Goal: Task Accomplishment & Management: Manage account settings

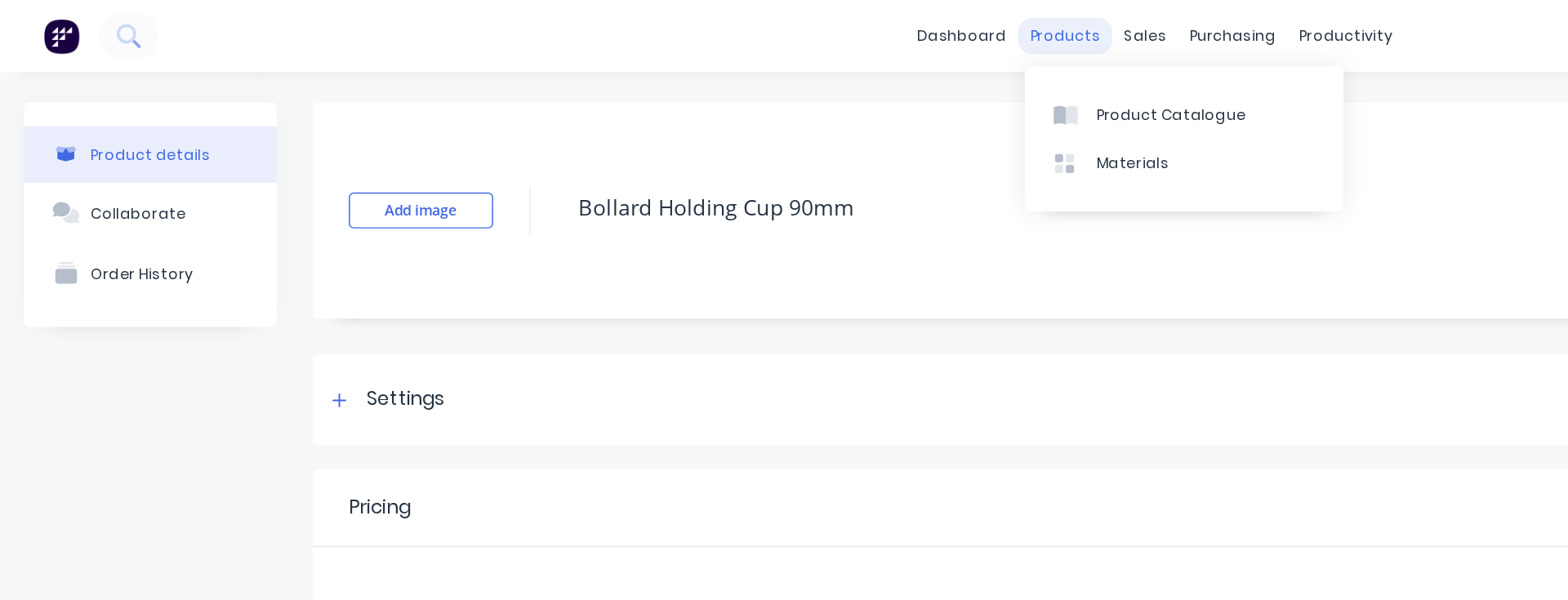
click at [716, 28] on div "products" at bounding box center [723, 24] width 64 height 24
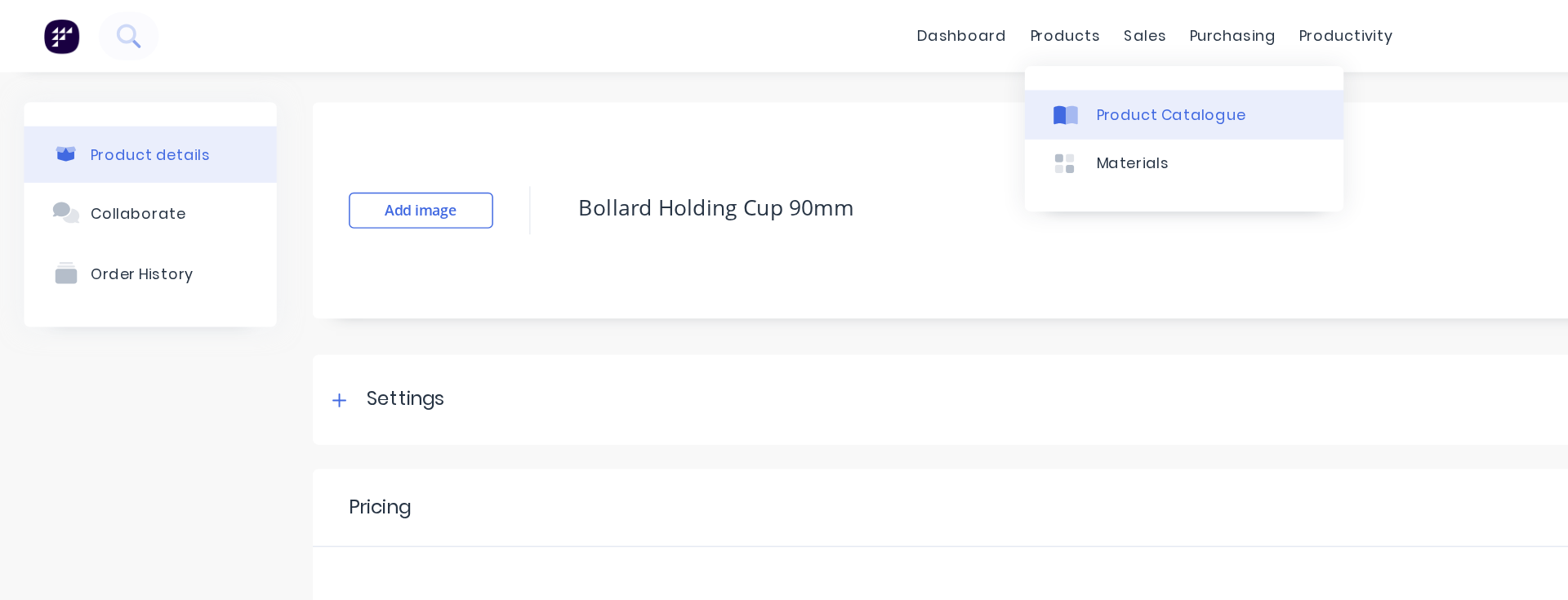
click at [773, 79] on div "Product Catalogue" at bounding box center [796, 79] width 101 height 15
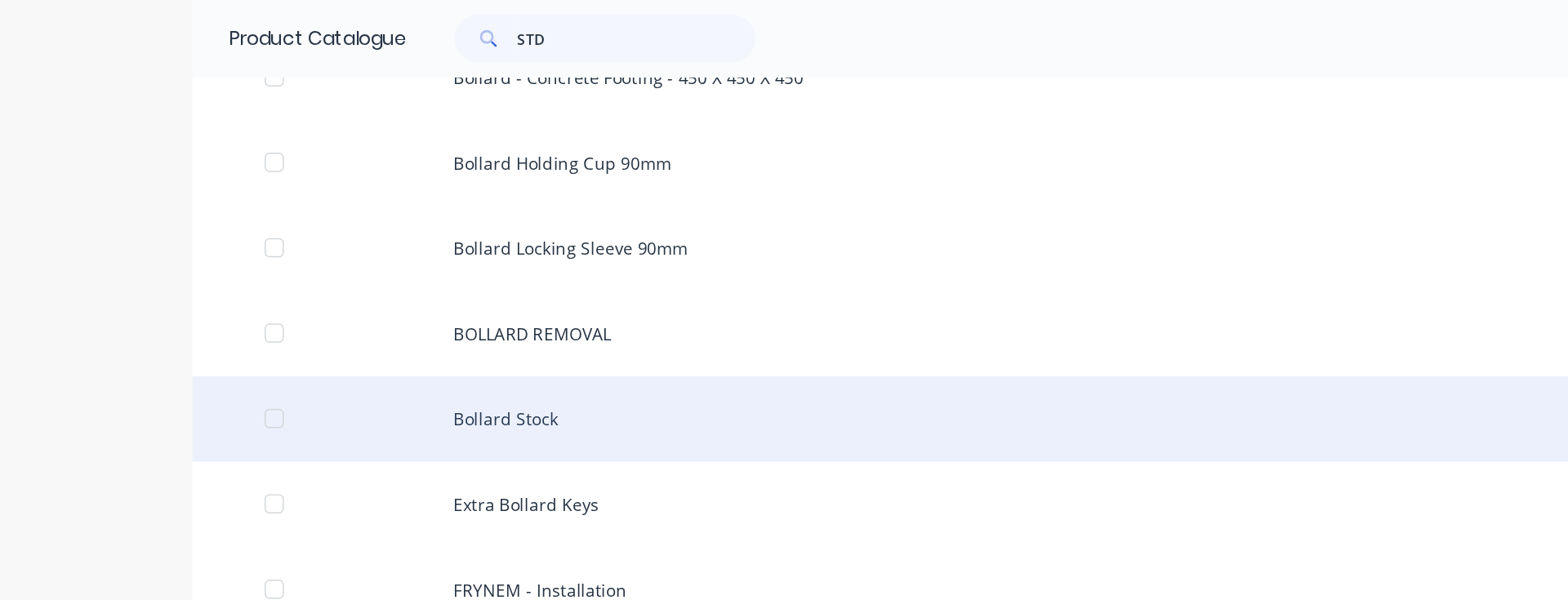
click at [186, 284] on div at bounding box center [186, 284] width 33 height 33
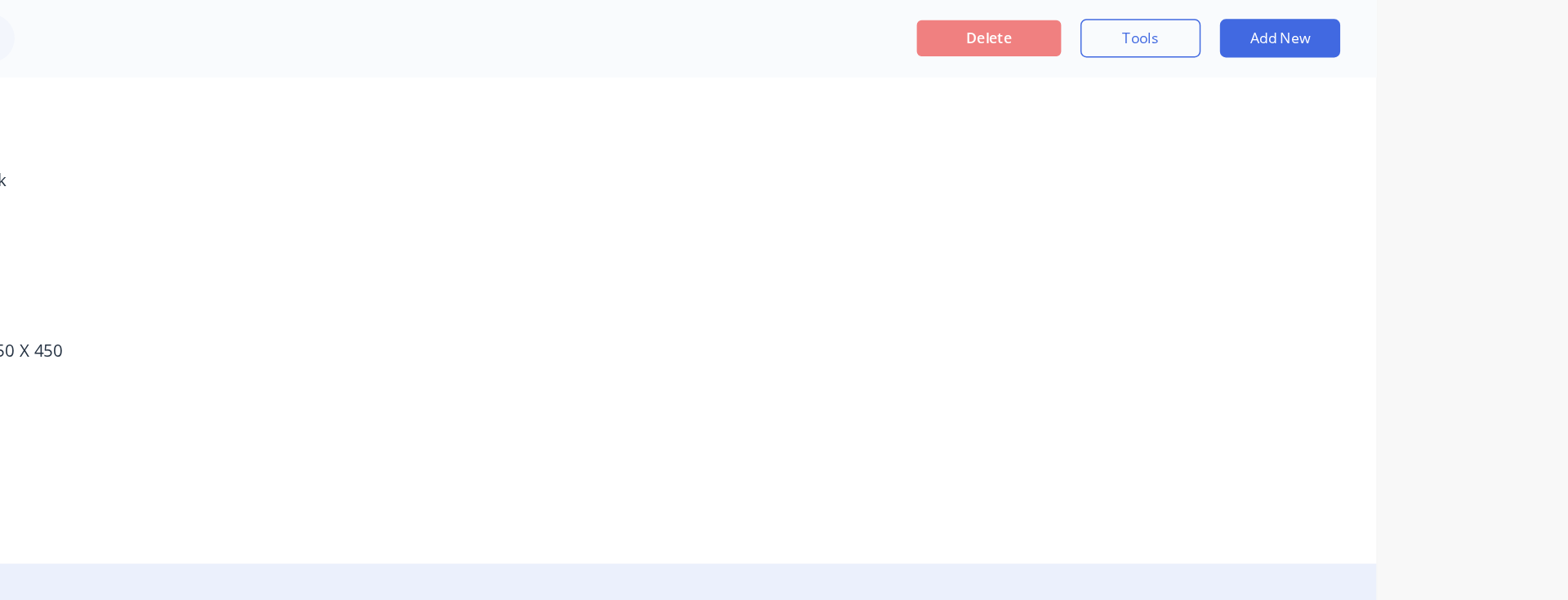
scroll to position [85, 0]
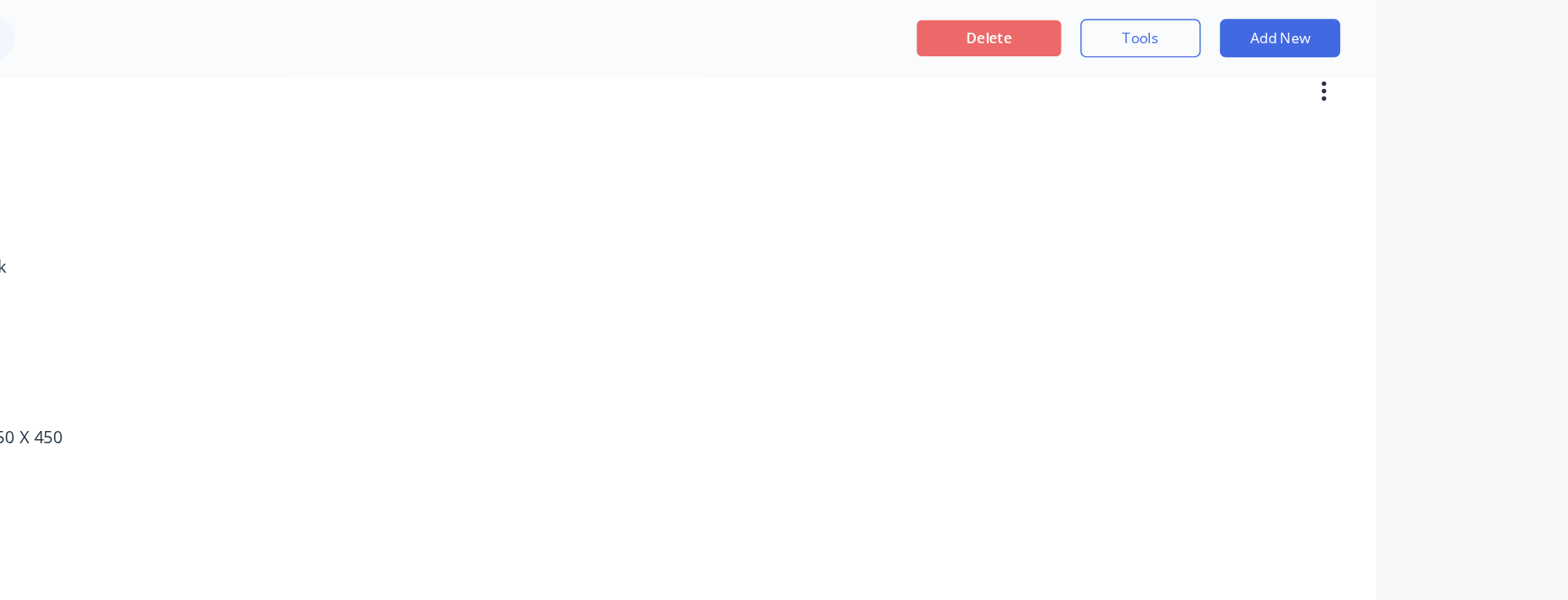
click at [1166, 28] on button "Delete" at bounding box center [1174, 26] width 98 height 24
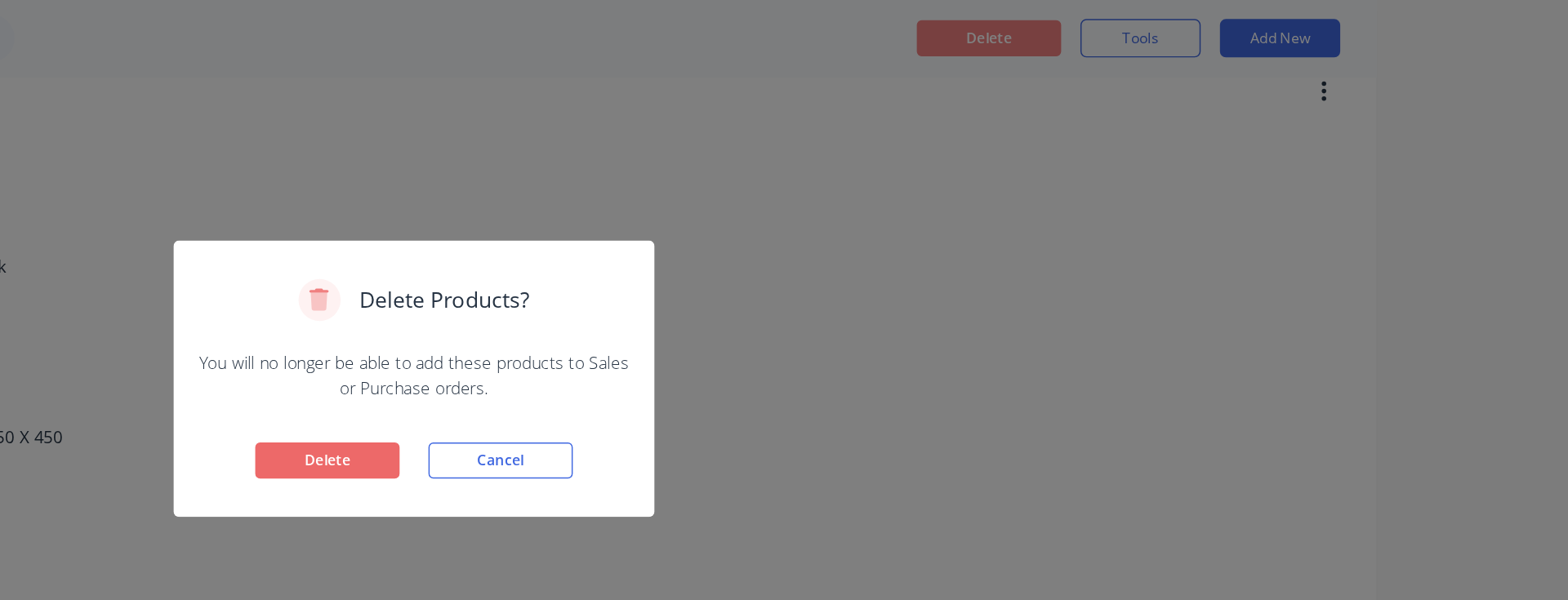
click at [747, 310] on button "Delete" at bounding box center [725, 313] width 98 height 24
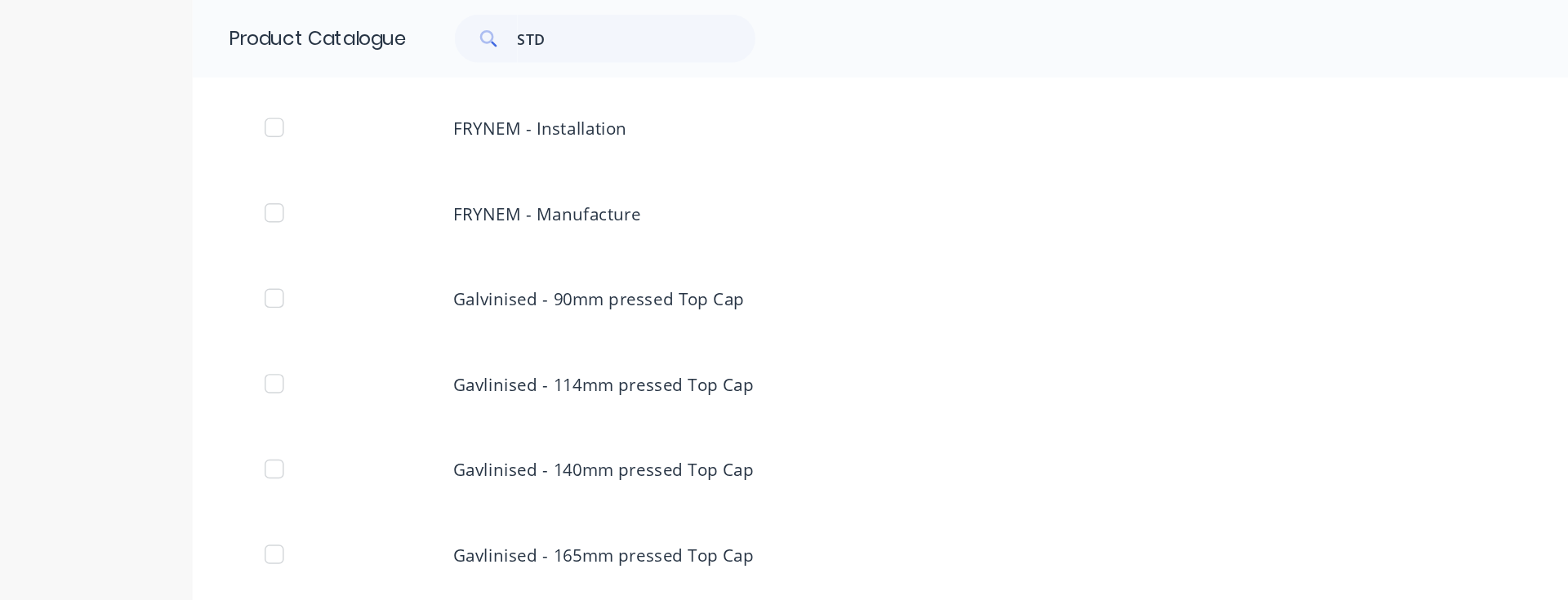
scroll to position [586, 0]
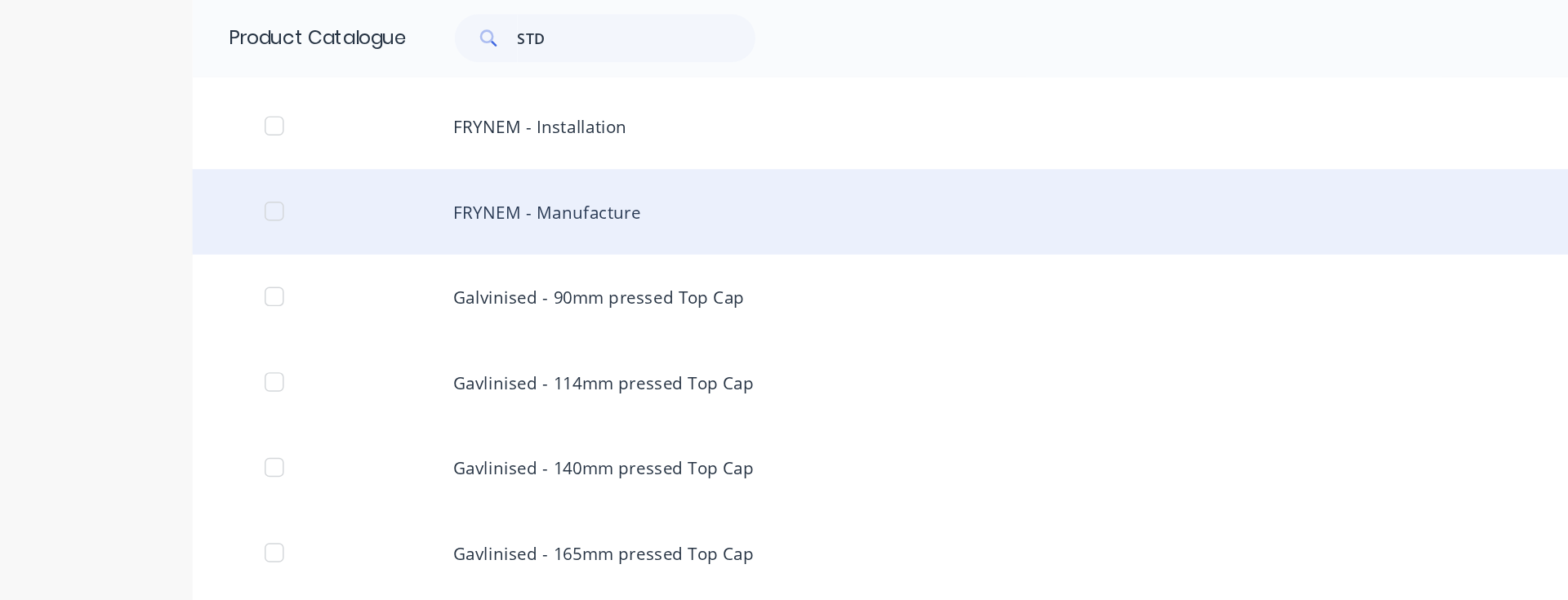
click at [345, 146] on div "FRYNEM - Manufacture" at bounding box center [784, 145] width 1307 height 58
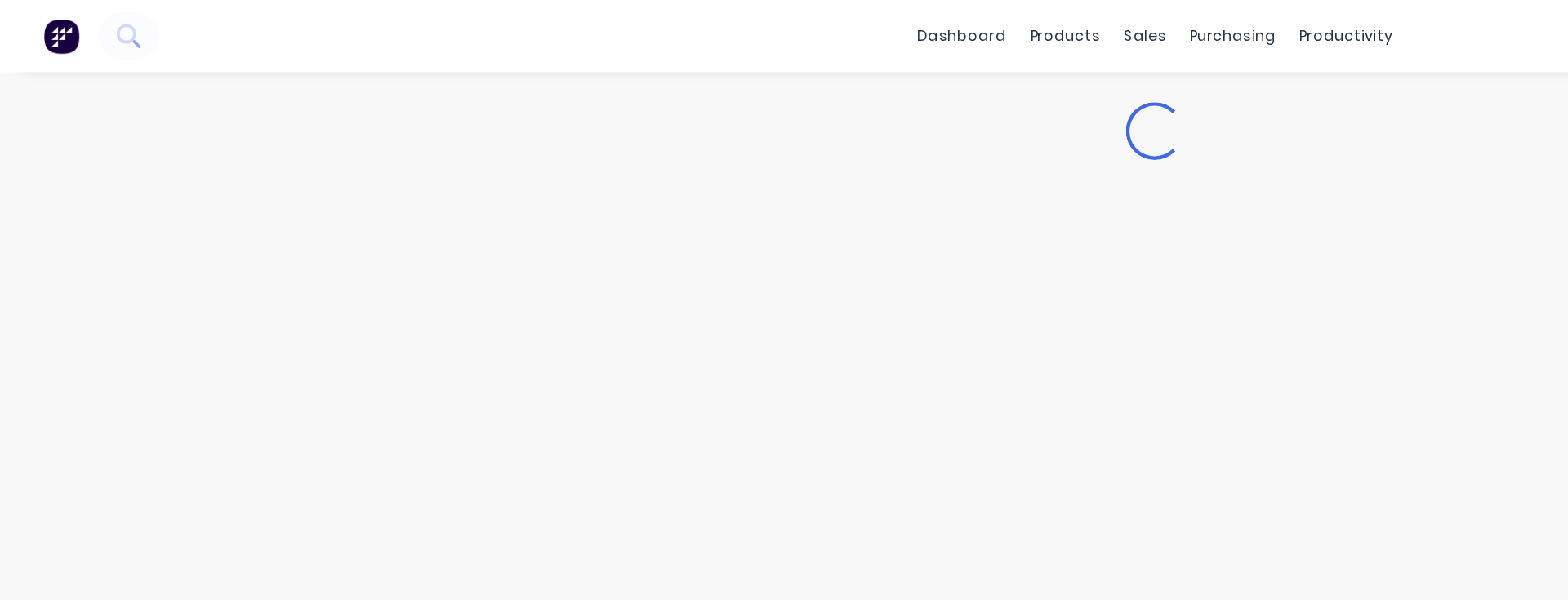
type textarea "x"
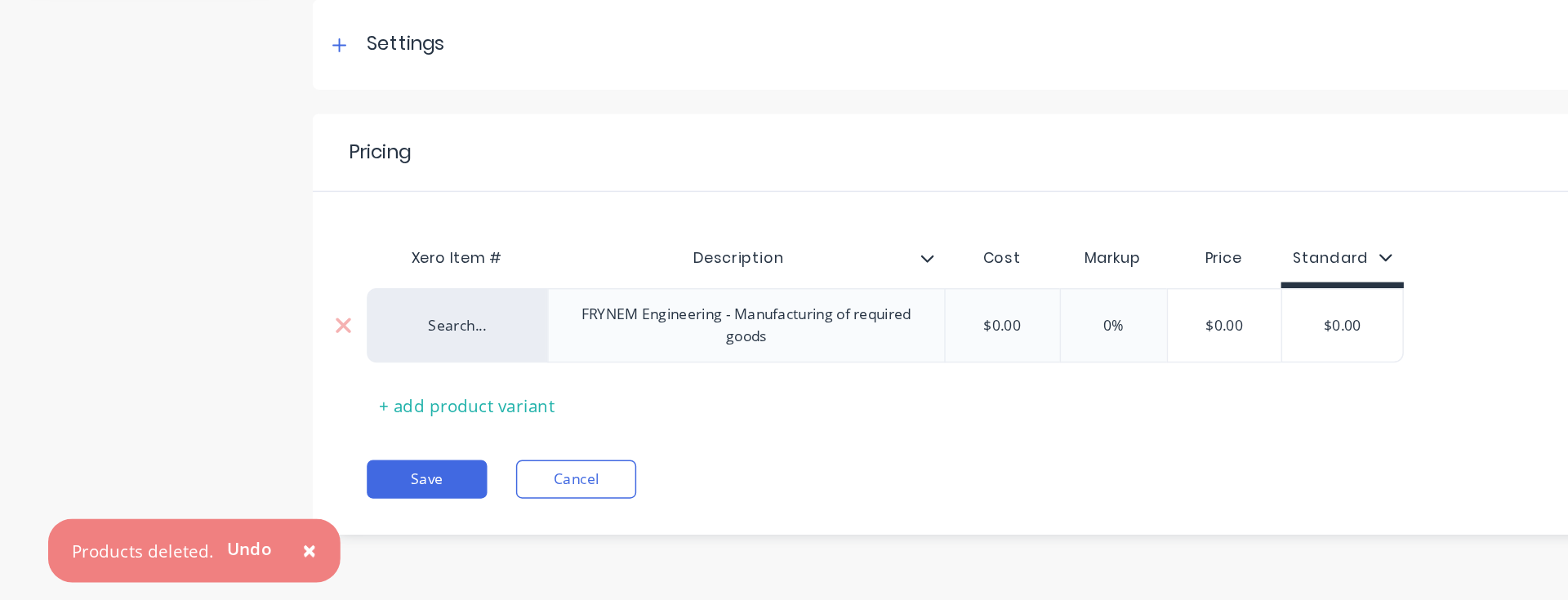
click at [299, 416] on div "Search..." at bounding box center [311, 413] width 90 height 15
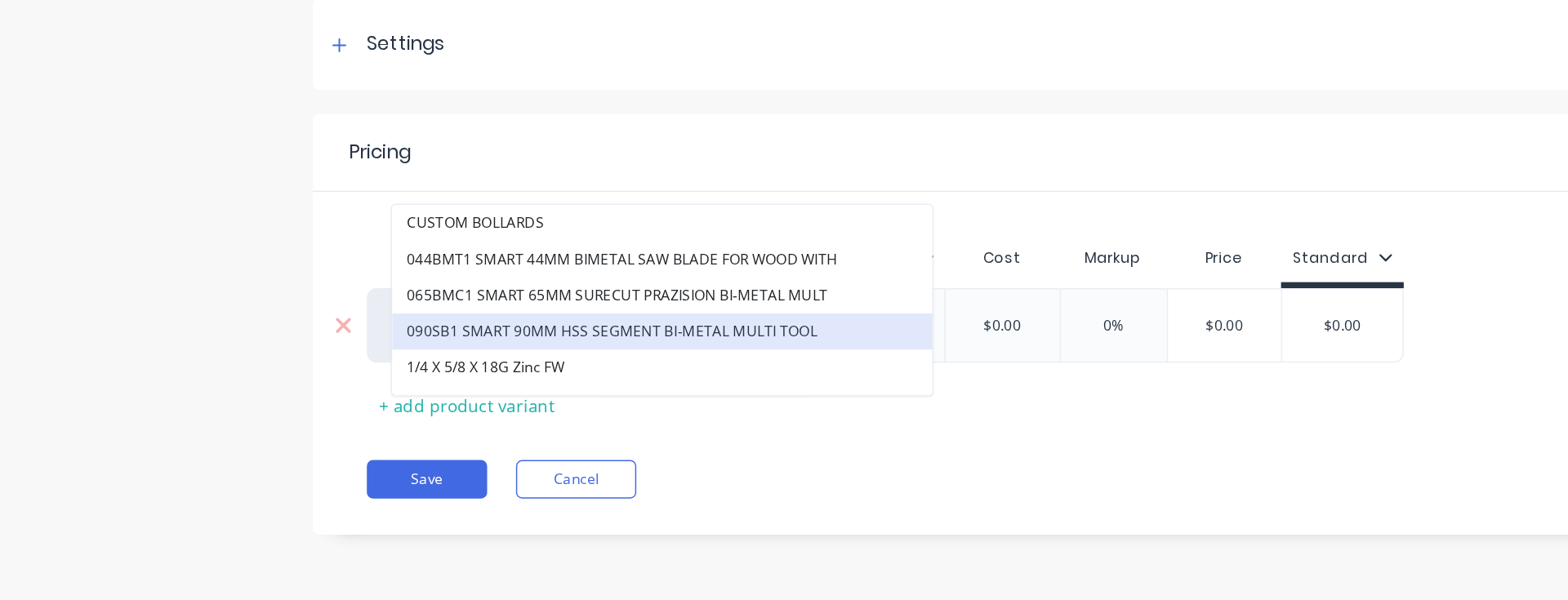
type input "U"
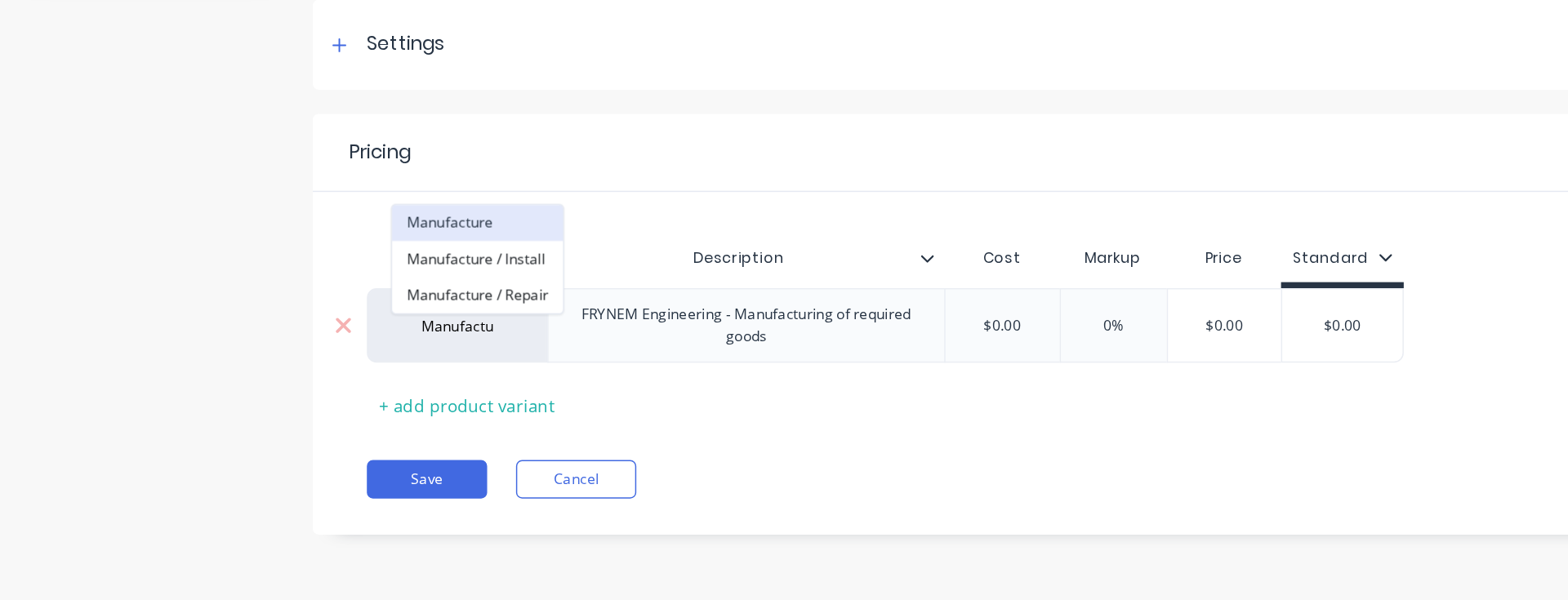
type input "Manufactu"
click at [332, 346] on button "Manufacture" at bounding box center [323, 344] width 116 height 24
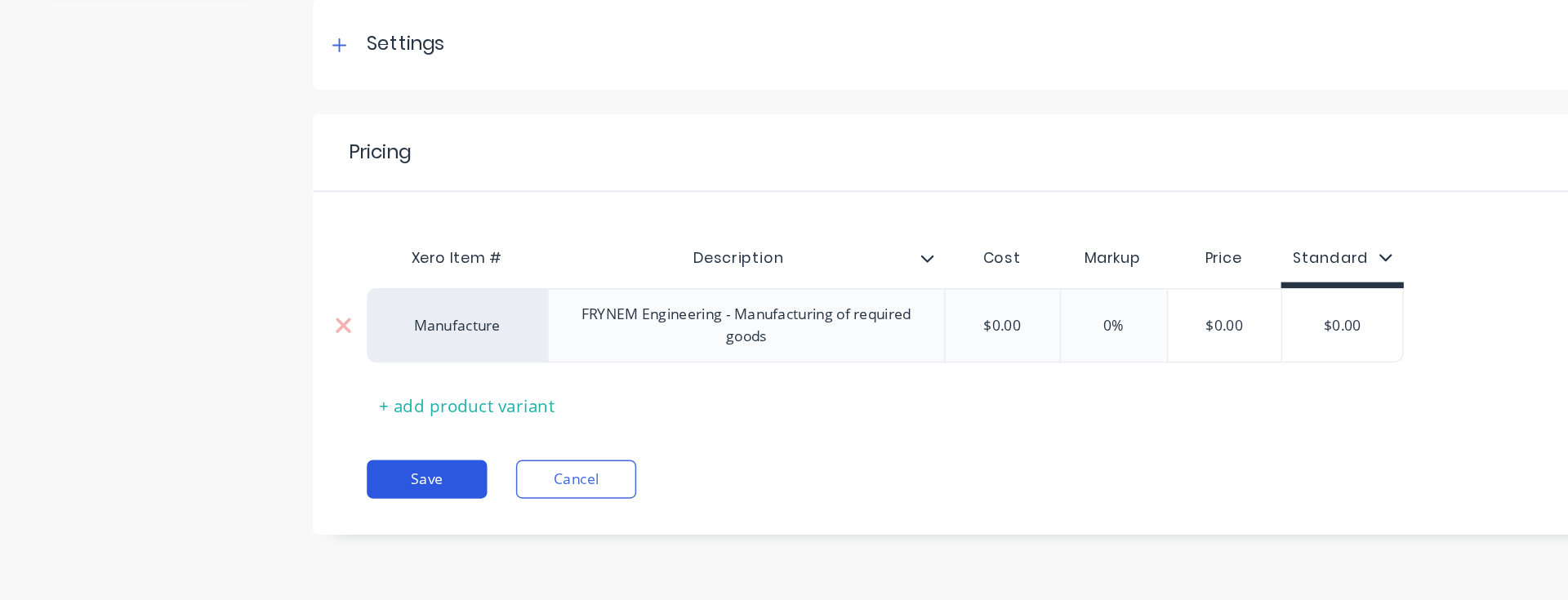
click at [303, 515] on button "Save" at bounding box center [289, 517] width 82 height 26
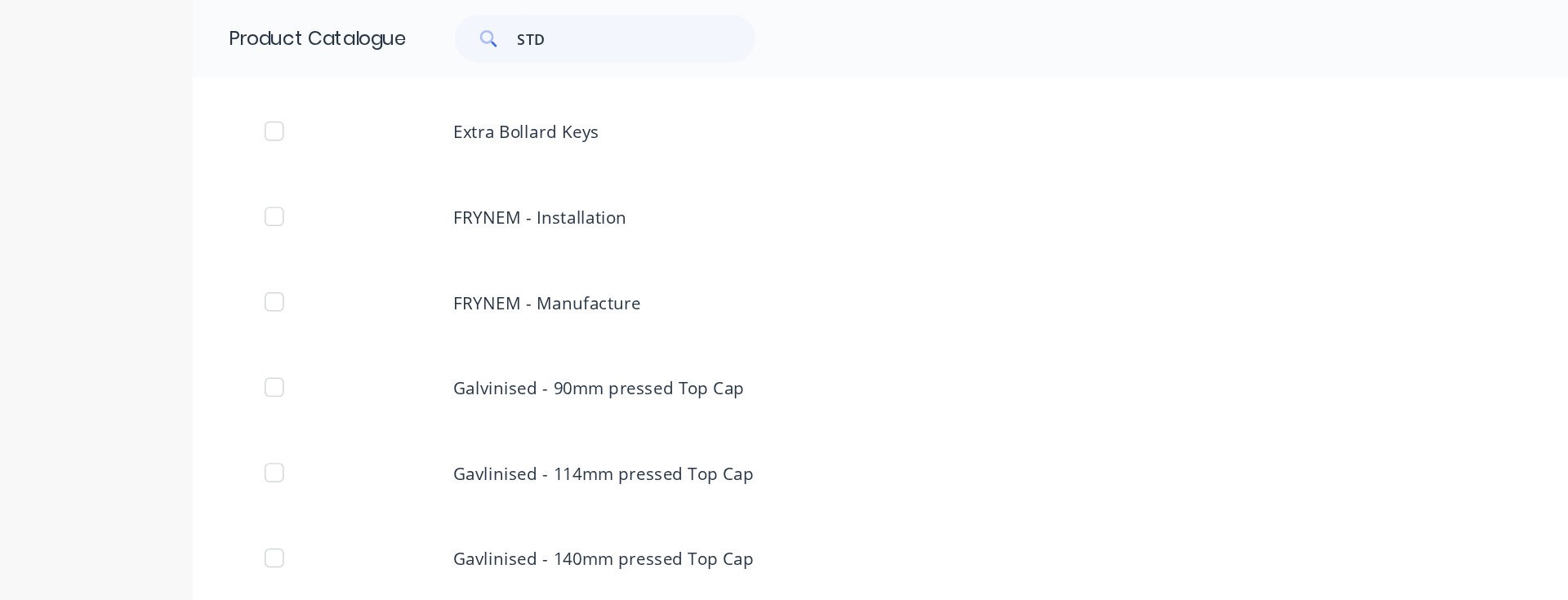
scroll to position [563, 0]
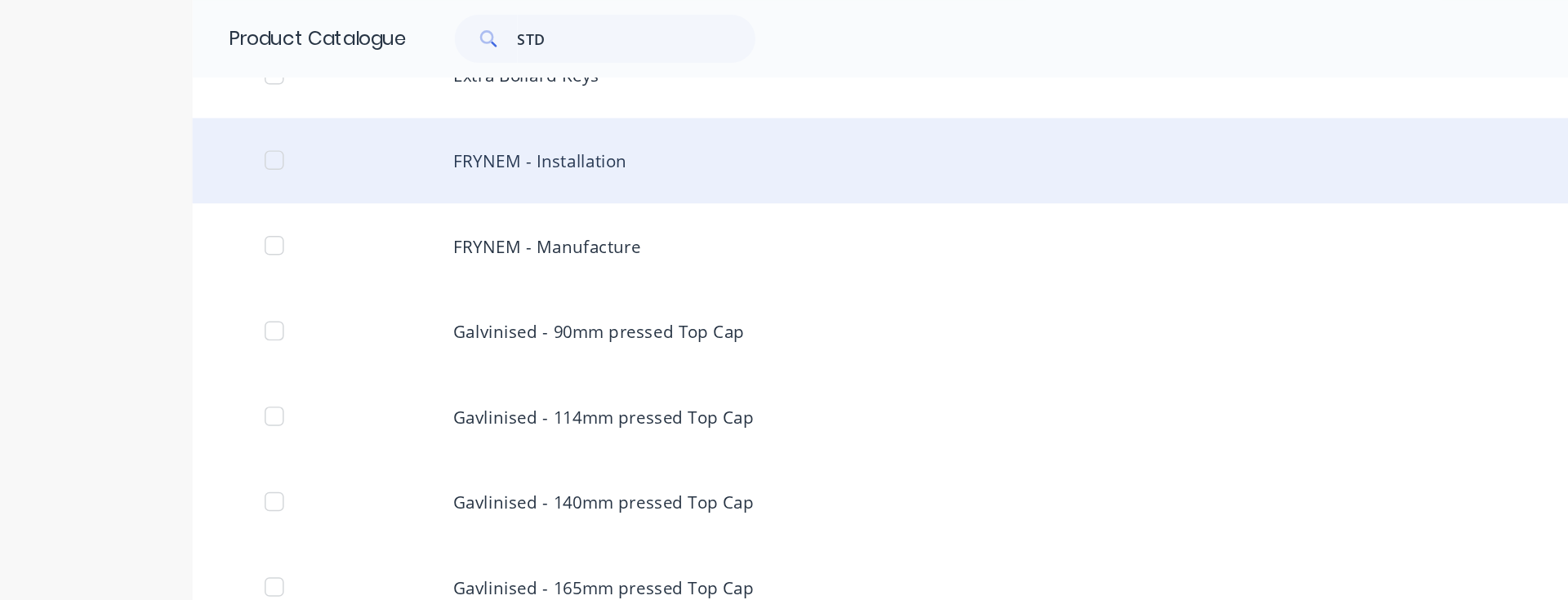
click at [365, 115] on div "FRYNEM - Installation" at bounding box center [784, 109] width 1307 height 58
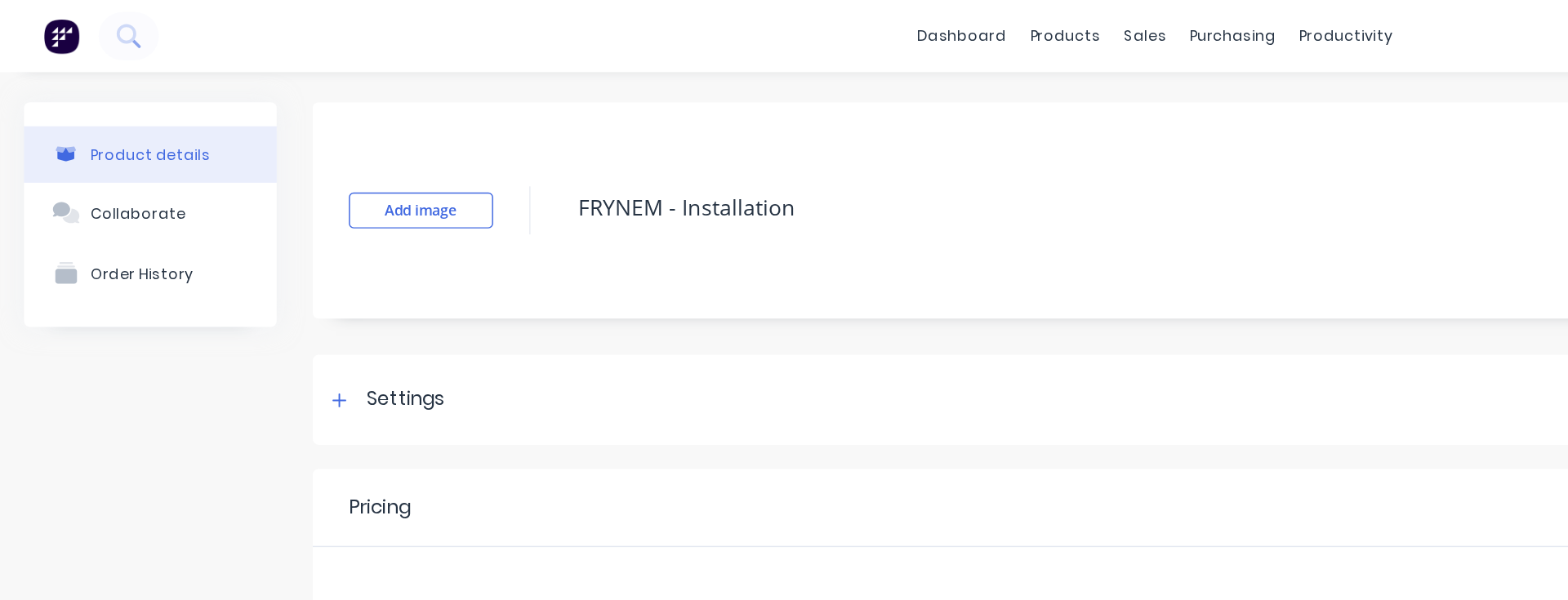
type textarea "x"
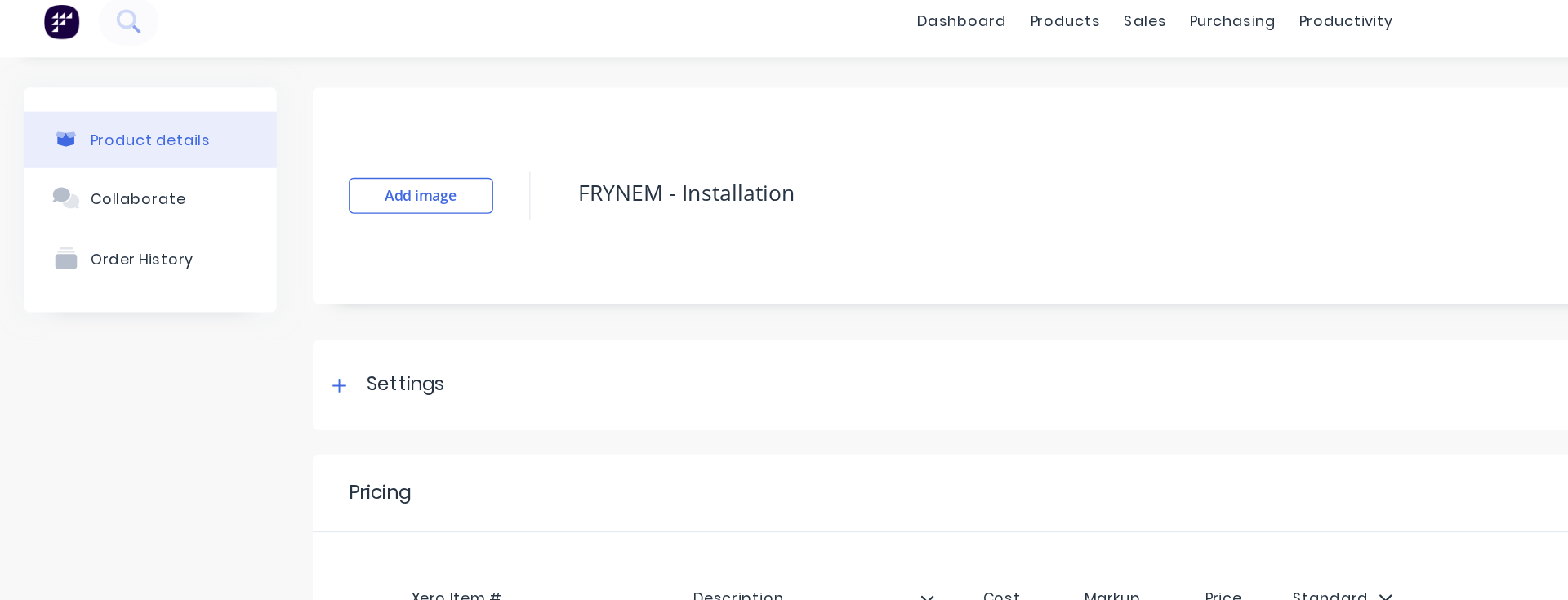
scroll to position [49, 0]
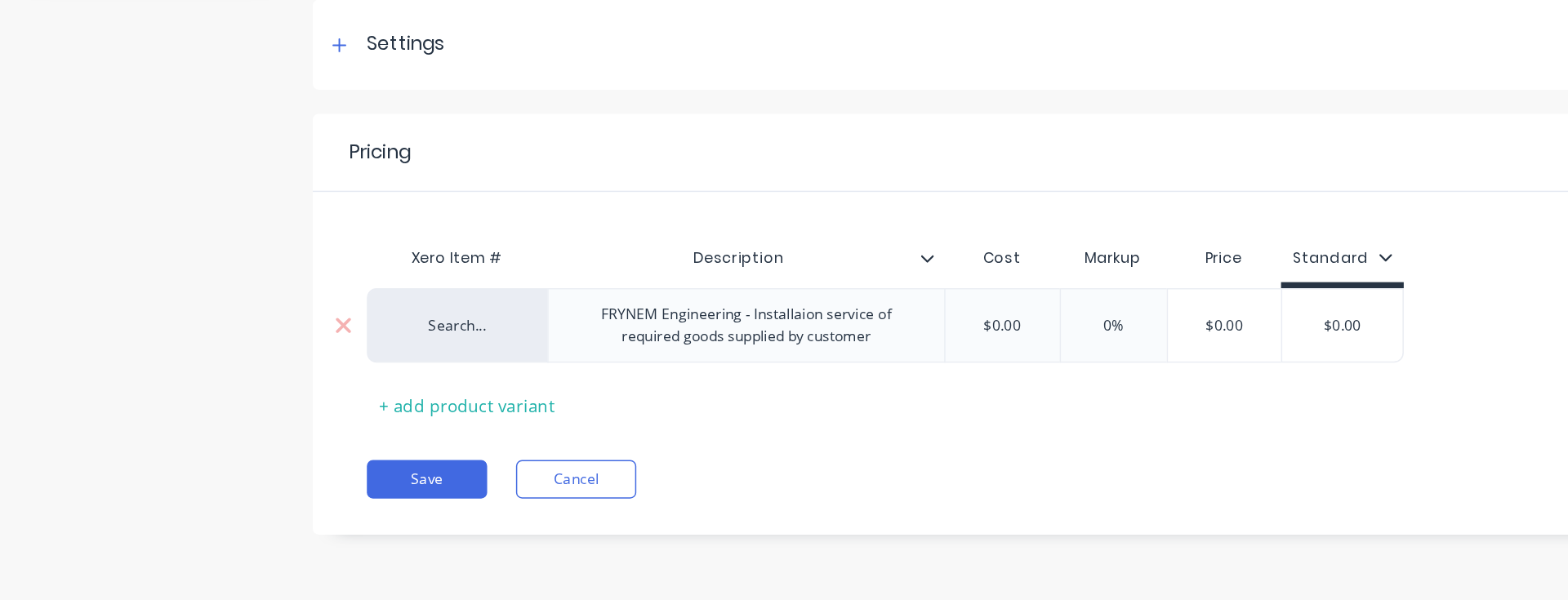
click at [332, 403] on div "Search..." at bounding box center [310, 413] width 122 height 51
click at [321, 423] on div "Search..." at bounding box center [310, 413] width 122 height 51
click at [297, 421] on div "Search..." at bounding box center [310, 413] width 122 height 51
click at [305, 417] on div "Search..." at bounding box center [311, 413] width 90 height 15
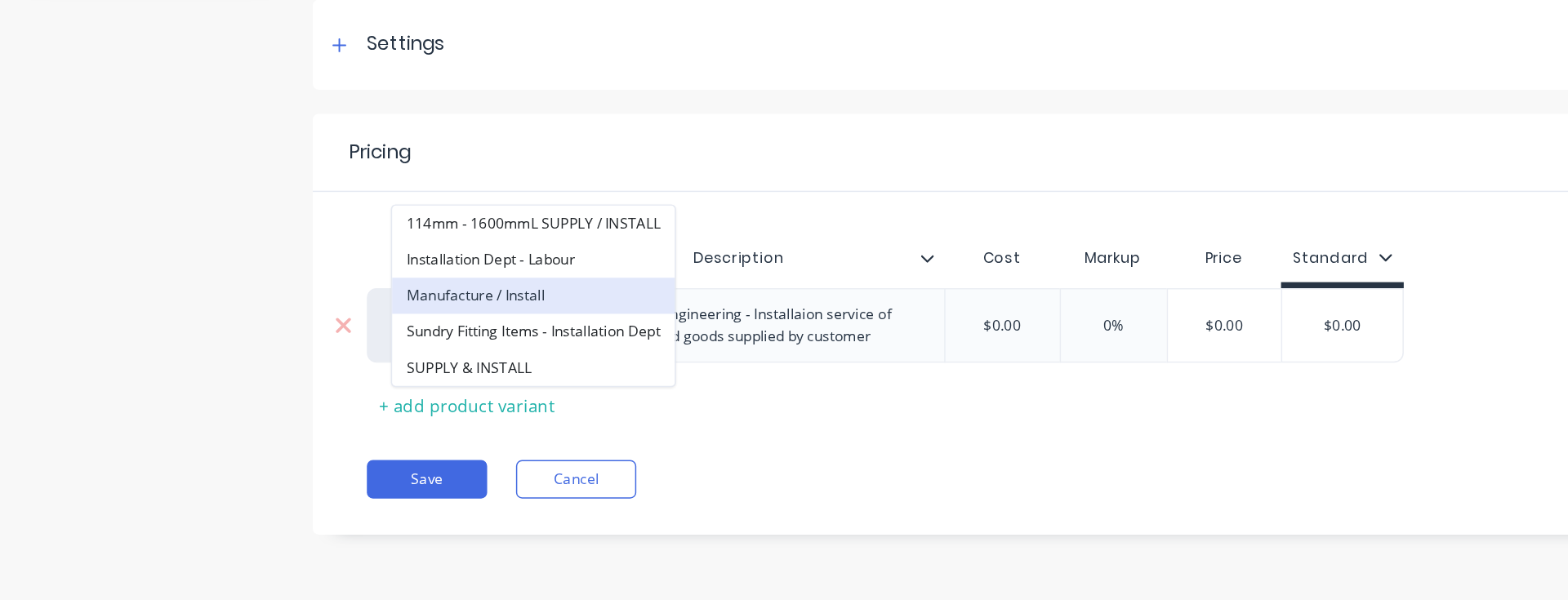
type input "install"
click at [339, 391] on button "Manufacture / Install" at bounding box center [362, 392] width 192 height 24
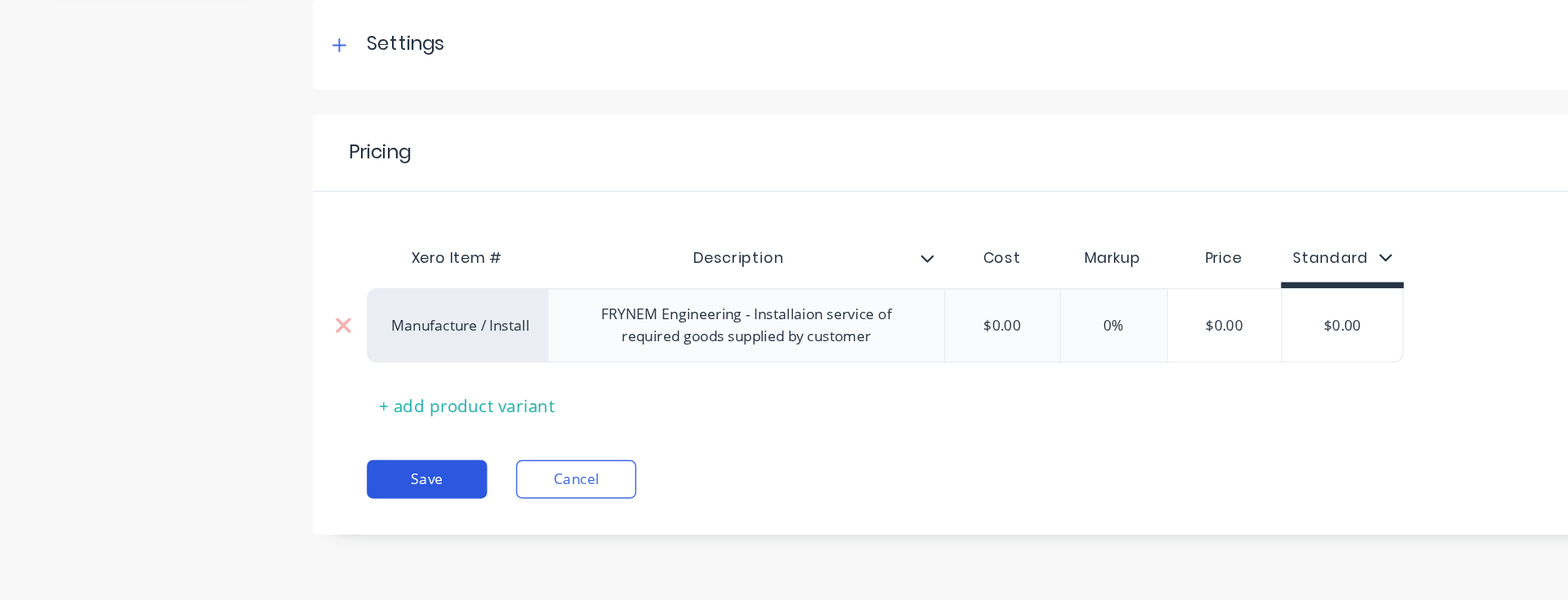
click at [303, 517] on button "Save" at bounding box center [289, 517] width 82 height 26
type textarea "x"
